Goal: Transaction & Acquisition: Purchase product/service

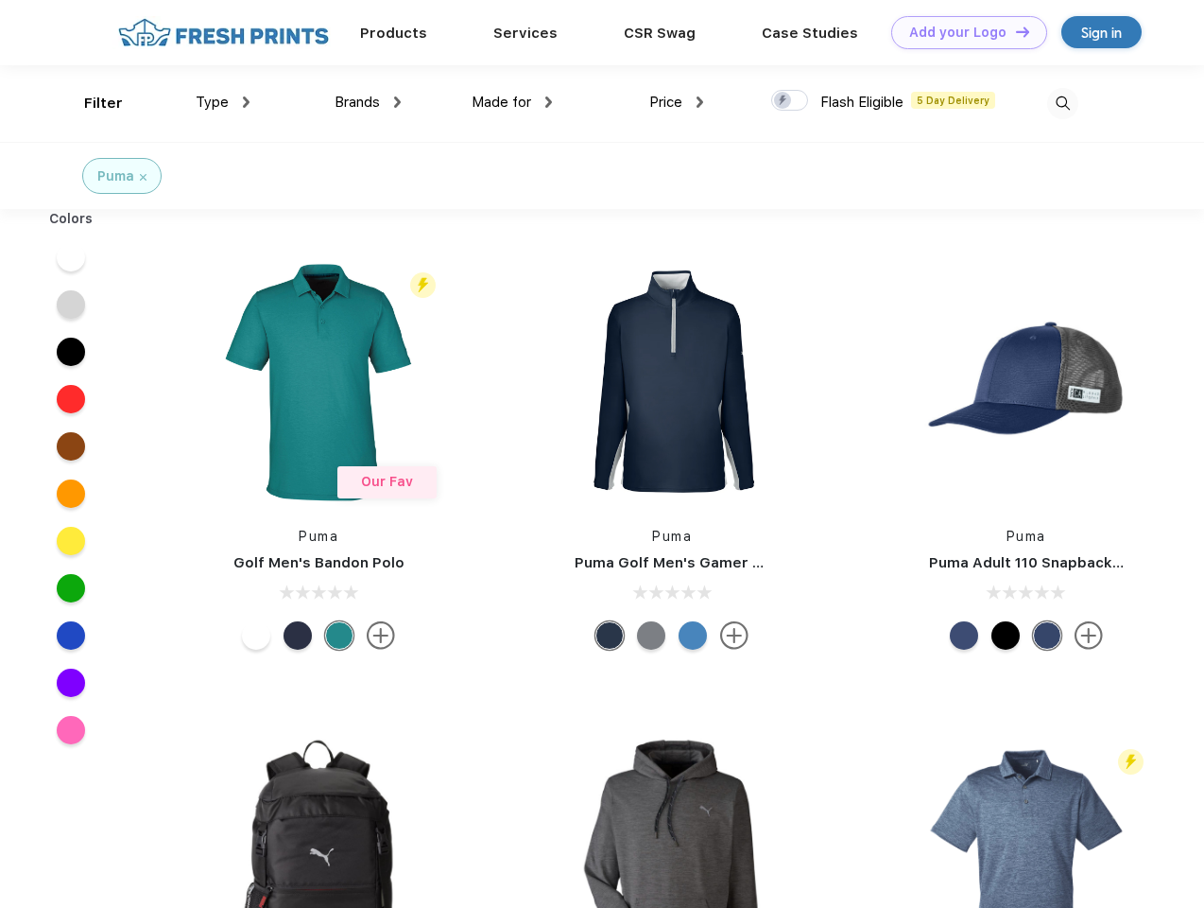
click at [962, 32] on link "Add your Logo Design Tool" at bounding box center [970, 32] width 156 height 33
click at [0, 0] on div "Design Tool" at bounding box center [0, 0] width 0 height 0
click at [1014, 31] on link "Add your Logo Design Tool" at bounding box center [970, 32] width 156 height 33
click at [91, 103] on div "Filter" at bounding box center [103, 104] width 39 height 22
click at [223, 102] on span "Type" at bounding box center [212, 102] width 33 height 17
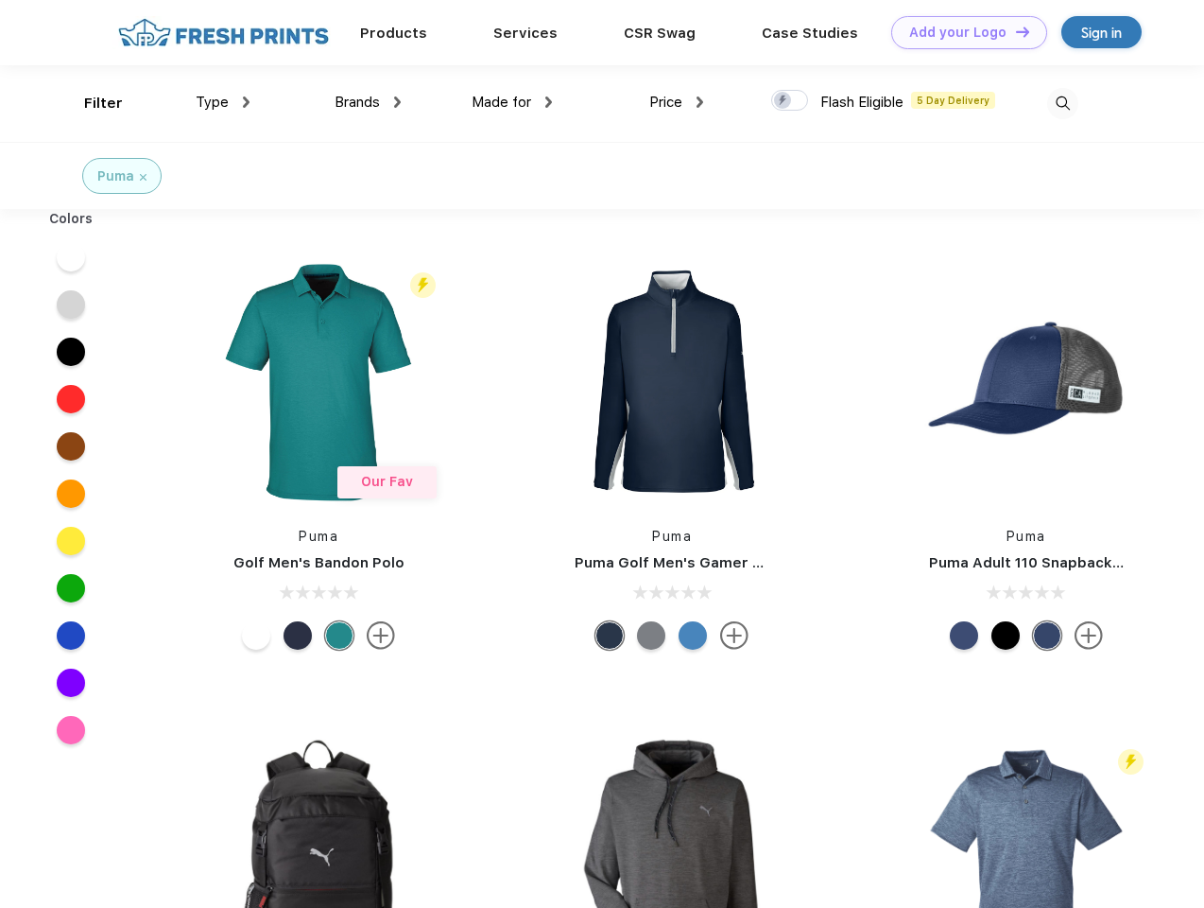
click at [368, 102] on span "Brands" at bounding box center [357, 102] width 45 height 17
click at [512, 102] on span "Made for" at bounding box center [502, 102] width 60 height 17
click at [677, 102] on span "Price" at bounding box center [665, 102] width 33 height 17
click at [790, 101] on div at bounding box center [789, 100] width 37 height 21
click at [784, 101] on input "checkbox" at bounding box center [777, 95] width 12 height 12
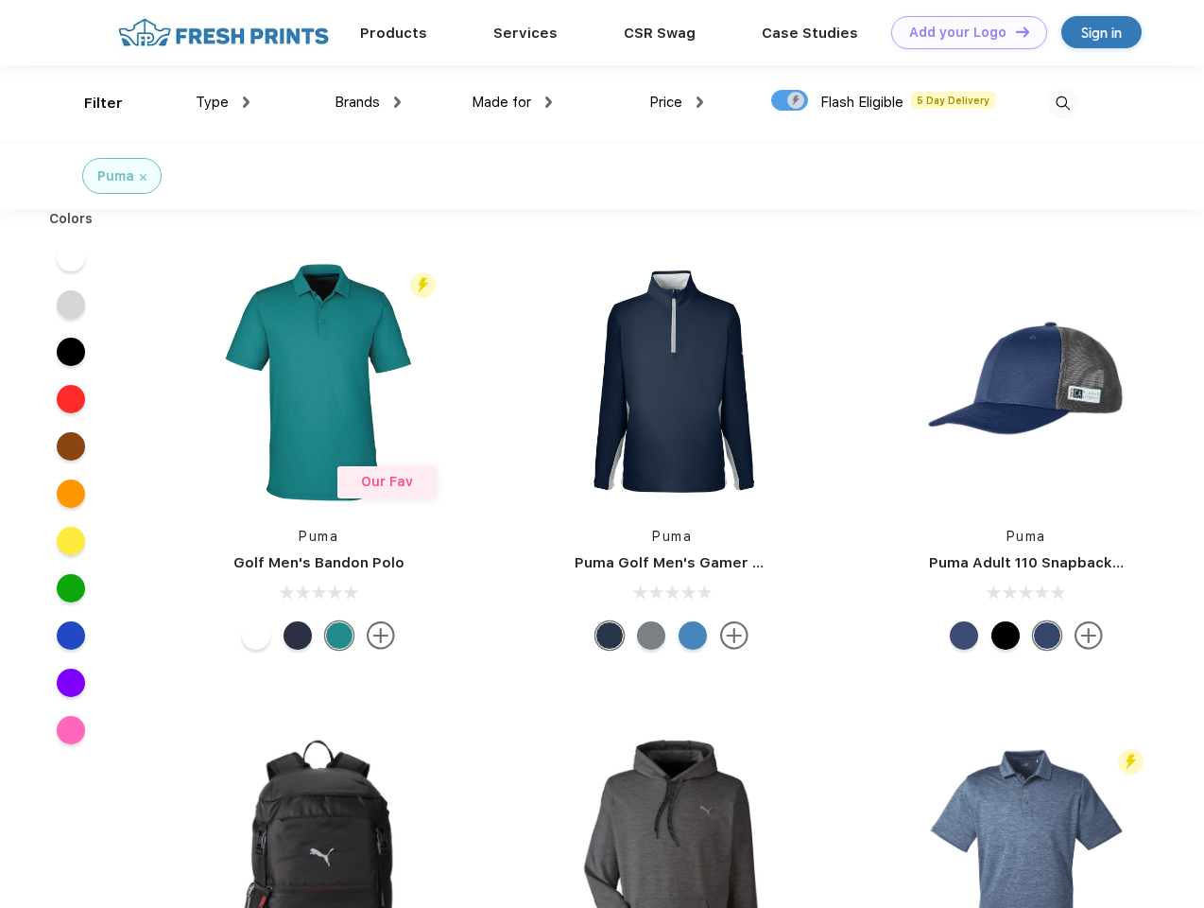
click at [1063, 103] on img at bounding box center [1063, 103] width 31 height 31
